Goal: Transaction & Acquisition: Obtain resource

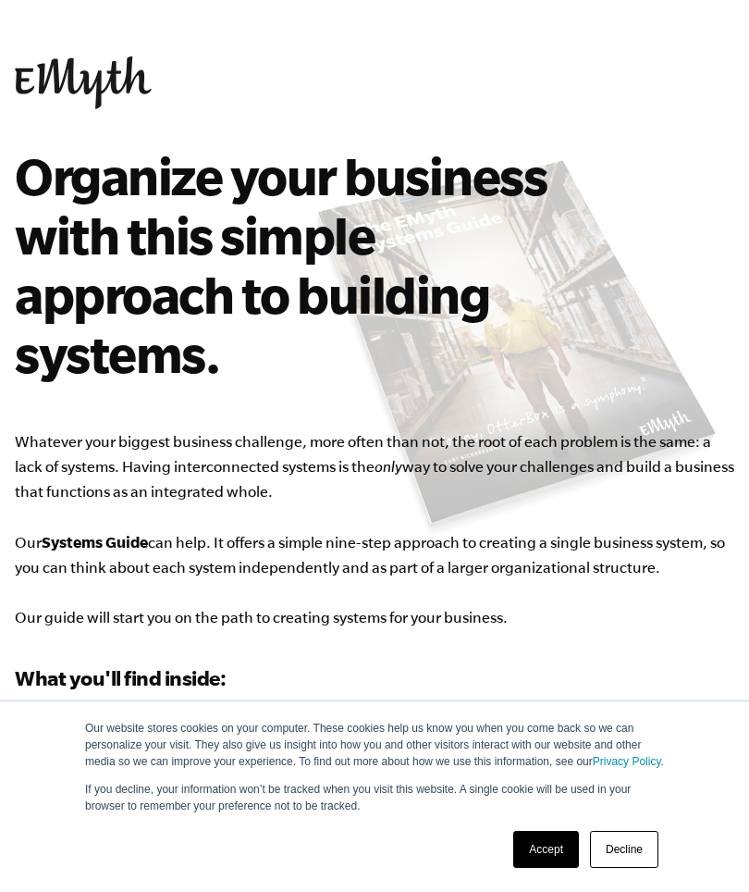
click at [530, 847] on link "Accept" at bounding box center [546, 849] width 66 height 37
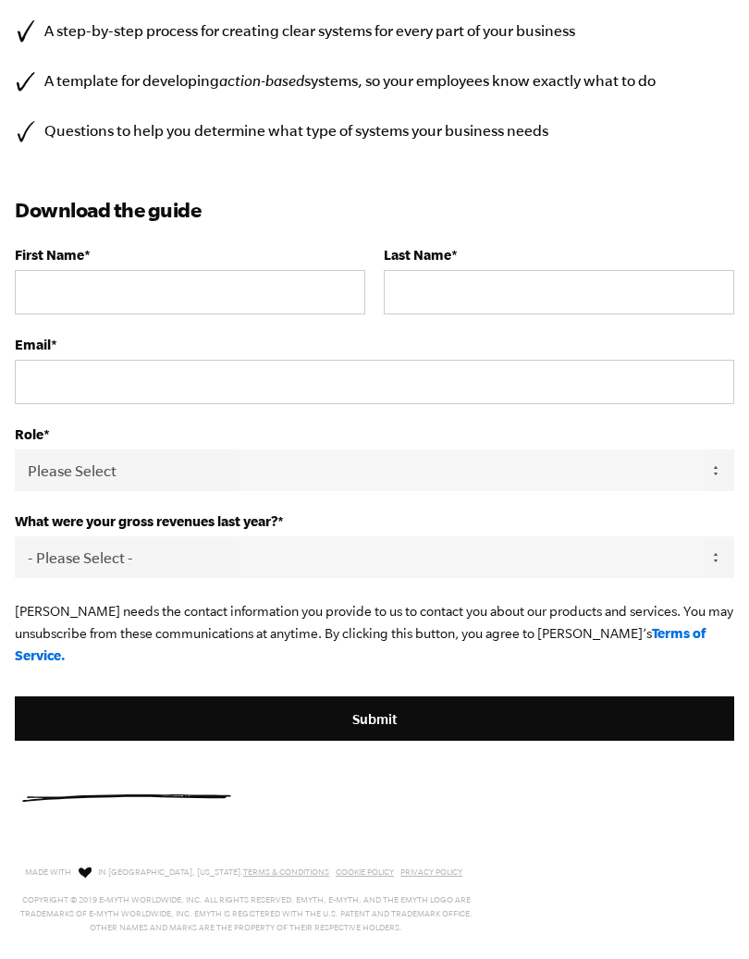
scroll to position [730, 0]
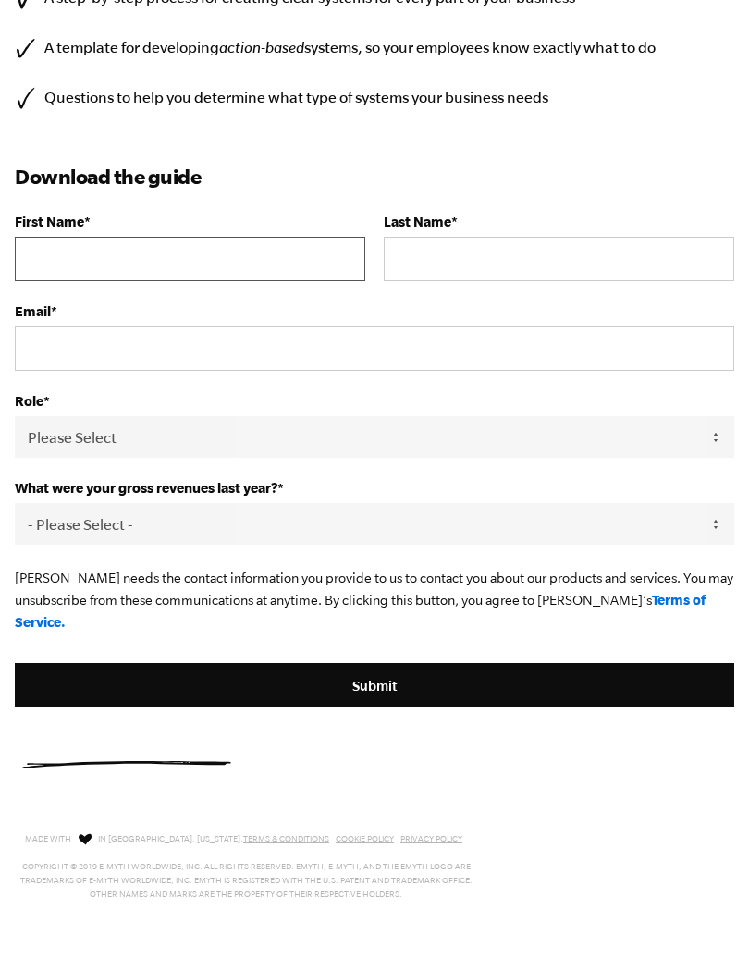
click at [40, 261] on input "First Name *" at bounding box center [190, 259] width 351 height 44
type input "[EMAIL_ADDRESS][DOMAIN_NAME]"
type input "[PERSON_NAME]"
type input "[PERSON_NAME] ([PERSON_NAME])"
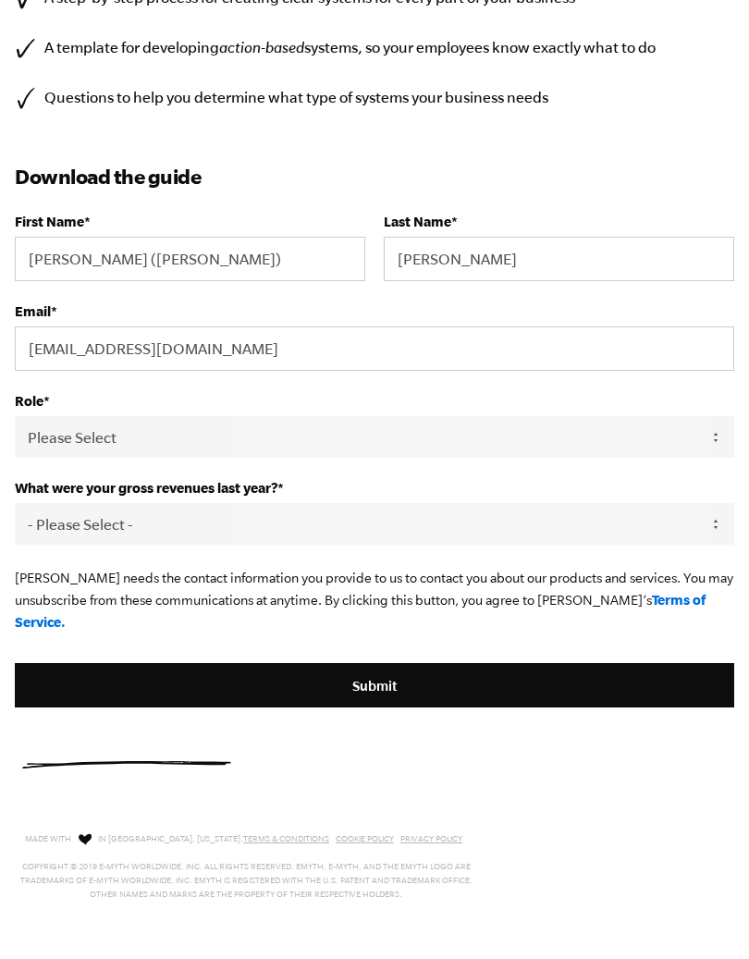
click at [19, 444] on select "Please Select Owner Partner / Co-Owner Executive Employee / Other" at bounding box center [375, 437] width 720 height 42
select select "Owner"
click at [556, 516] on select "- Please Select - 0-75K 76-150K 151-275K 276-500K 501-750K 751-1M 1-2.5M 2.5-5M…" at bounding box center [375, 524] width 720 height 42
select select "151-275K"
click at [415, 670] on input "Submit" at bounding box center [375, 685] width 720 height 44
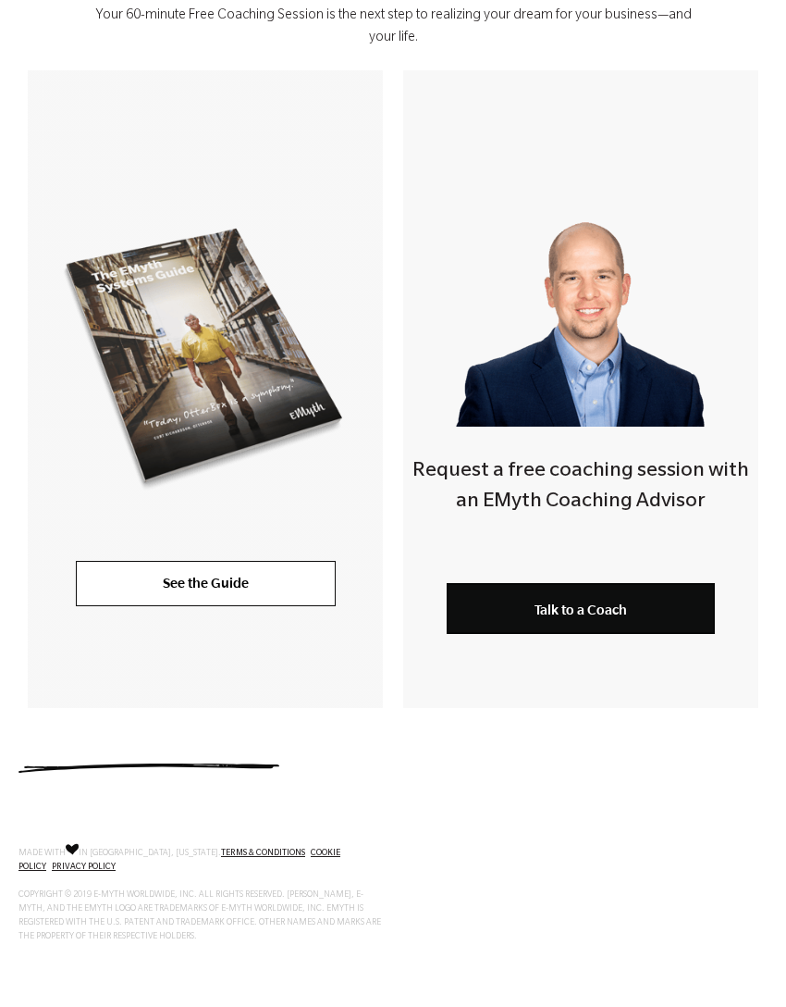
scroll to position [379, 0]
click at [287, 568] on link "See the Guide" at bounding box center [206, 583] width 260 height 44
